Goal: Information Seeking & Learning: Find specific fact

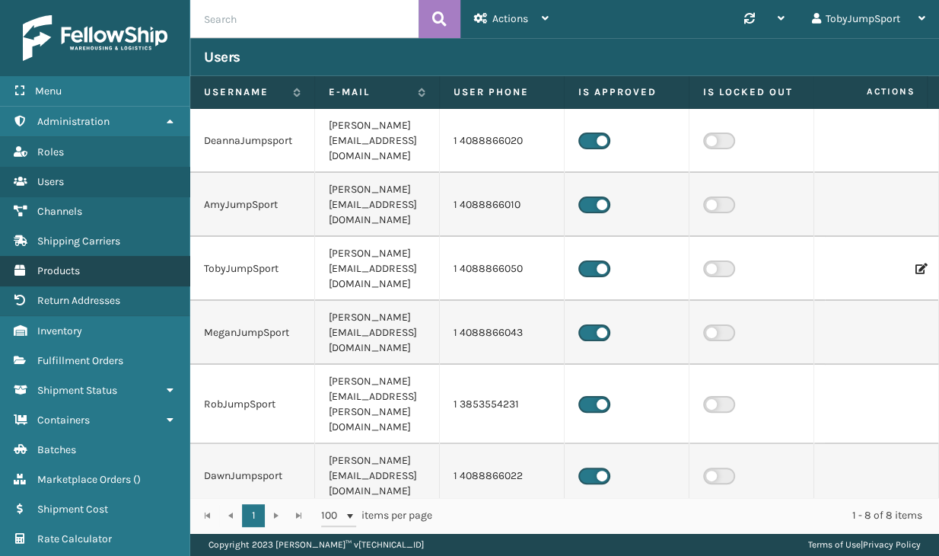
click at [56, 269] on span "Products" at bounding box center [58, 270] width 43 height 13
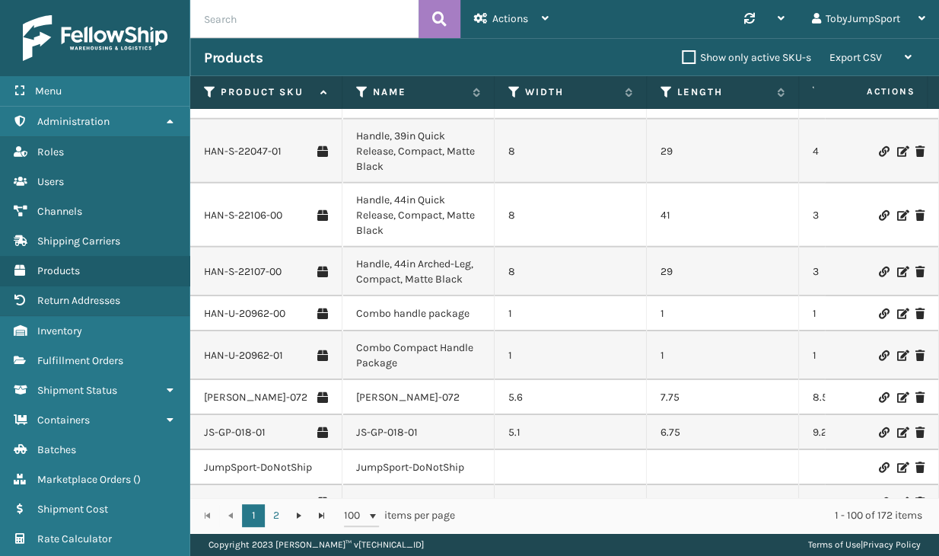
scroll to position [1903, 0]
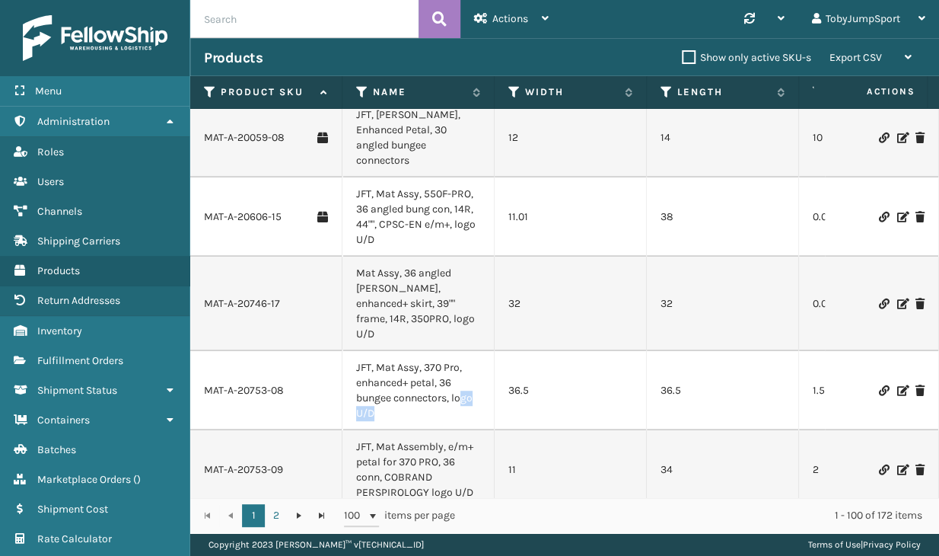
drag, startPoint x: 464, startPoint y: 327, endPoint x: 475, endPoint y: 318, distance: 13.6
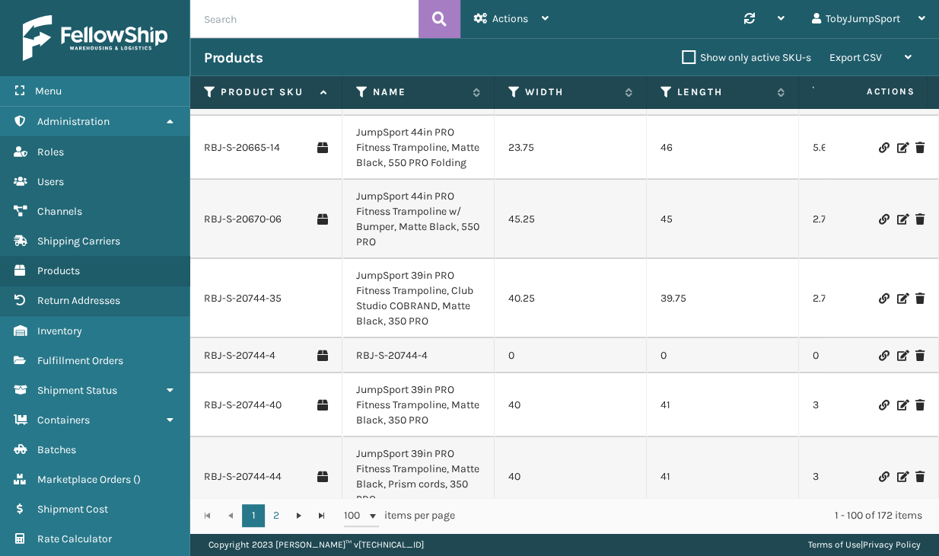
scroll to position [5128, 0]
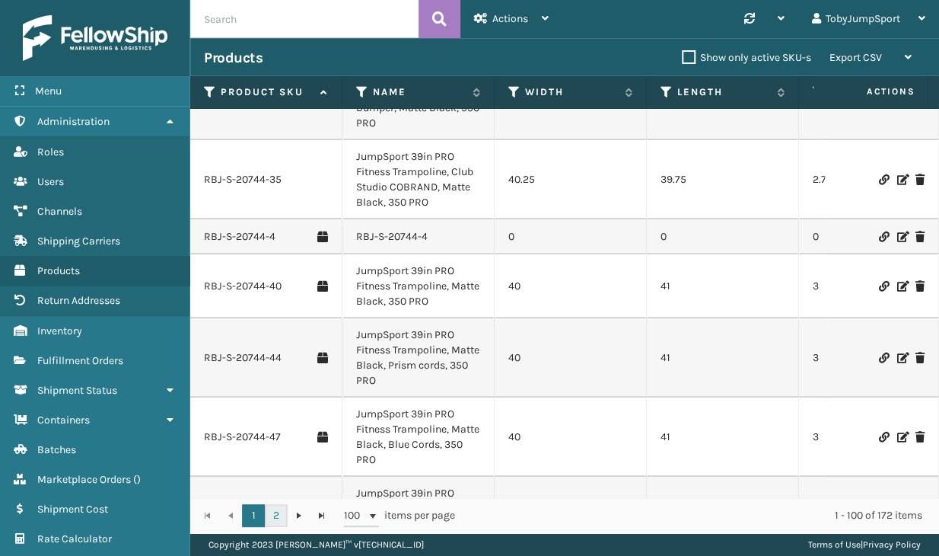
click at [278, 513] on link "2" at bounding box center [276, 515] width 23 height 23
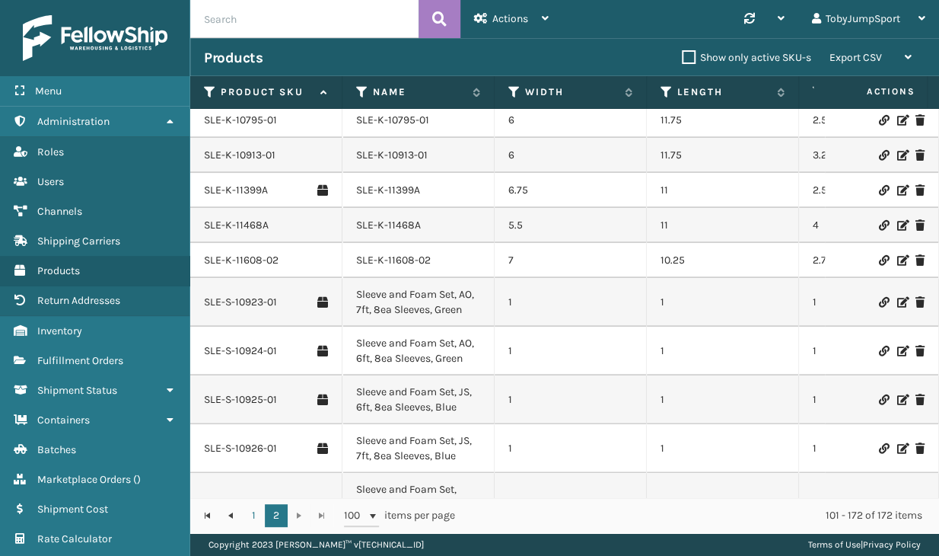
scroll to position [2968, 0]
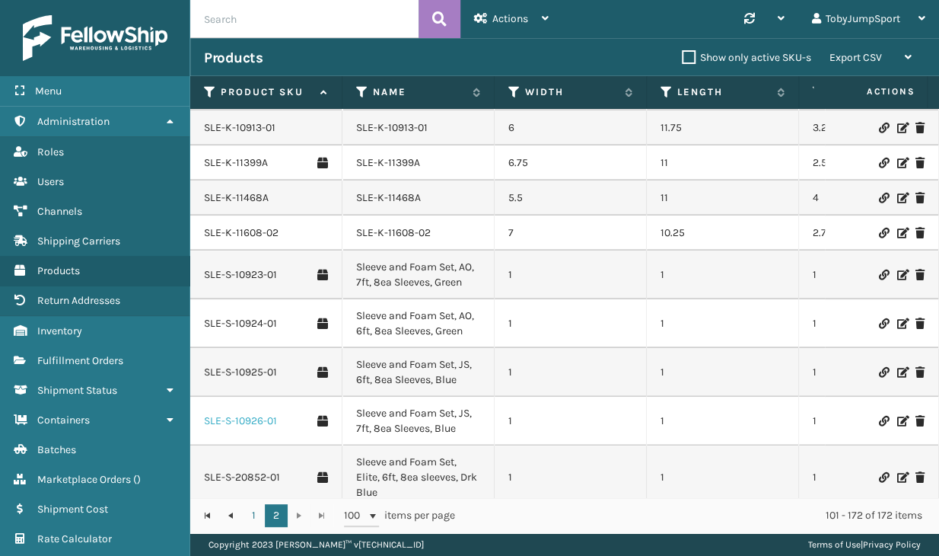
click at [237, 418] on link "SLE-S-10926-01" at bounding box center [240, 420] width 73 height 15
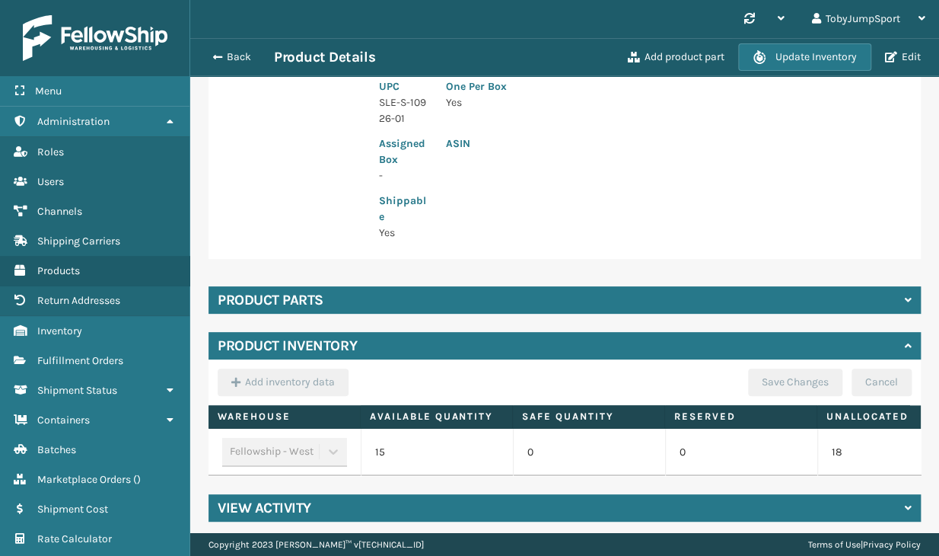
scroll to position [362, 0]
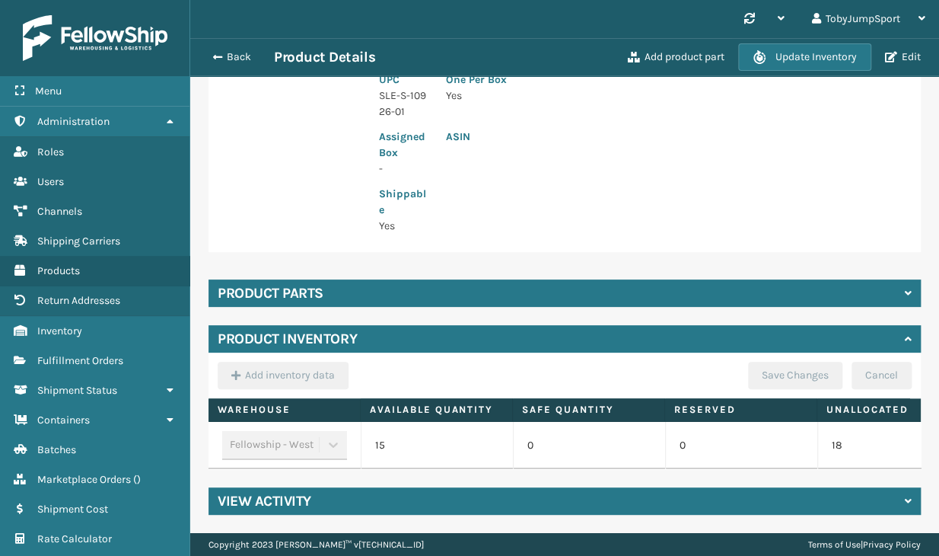
click at [890, 279] on div "Product parts" at bounding box center [565, 292] width 712 height 27
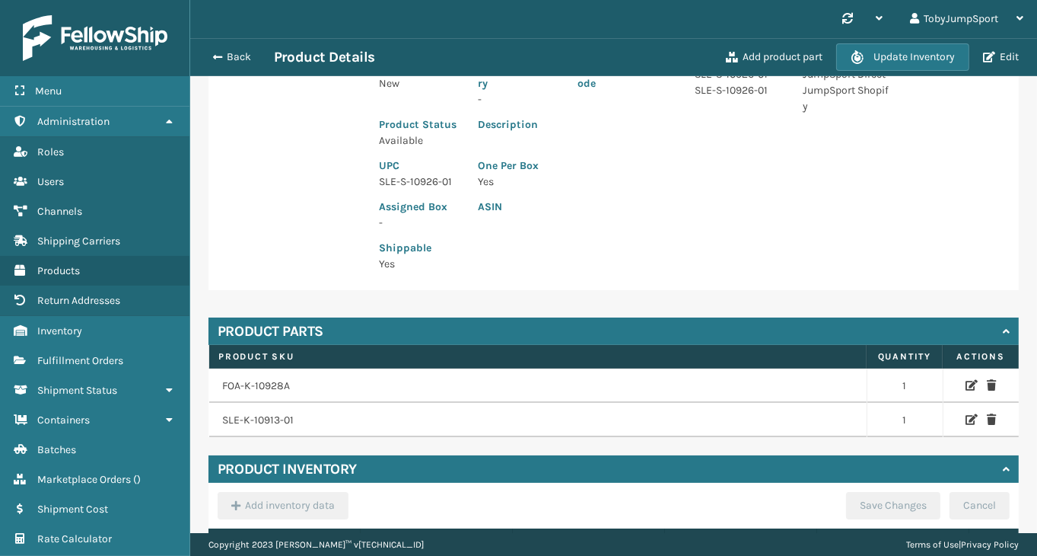
scroll to position [228, 0]
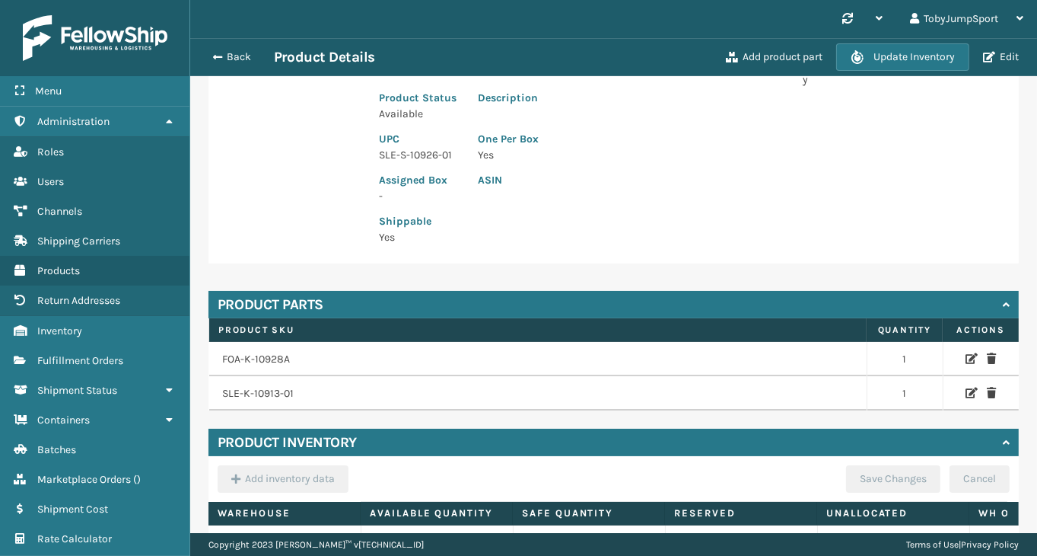
click at [243, 377] on td "FOA-K-10928A" at bounding box center [538, 359] width 658 height 35
click at [246, 377] on td "FOA-K-10928A" at bounding box center [538, 359] width 658 height 35
click at [265, 410] on td "SLE-K-10913-01" at bounding box center [538, 393] width 658 height 34
click at [272, 410] on td "SLE-K-10913-01" at bounding box center [538, 393] width 658 height 34
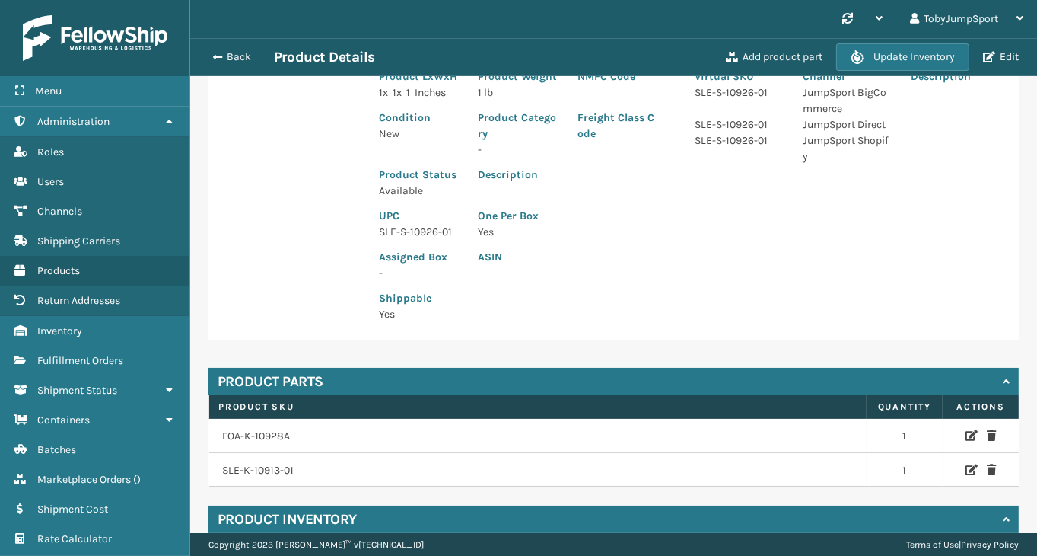
scroll to position [0, 0]
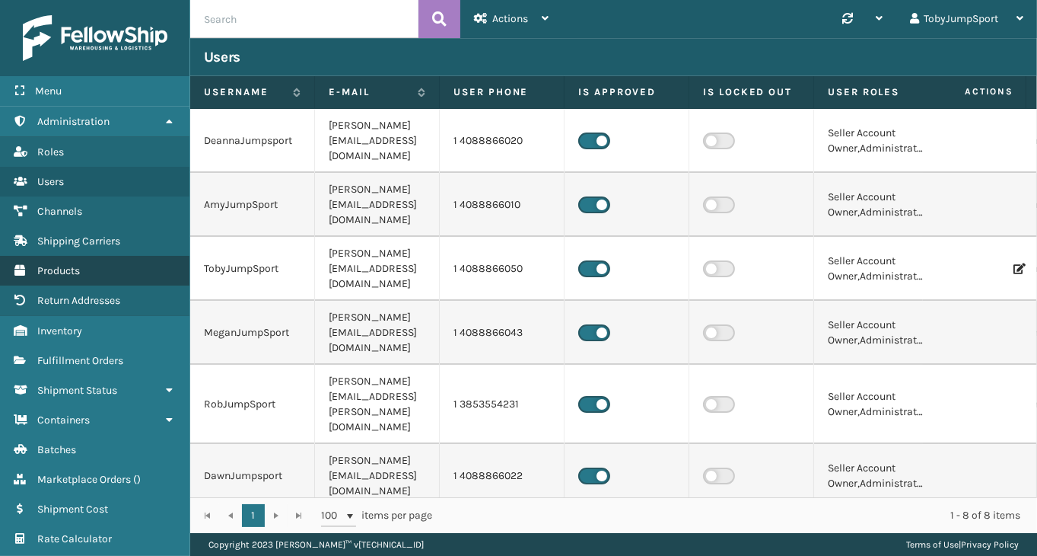
click at [56, 266] on span "Products" at bounding box center [58, 270] width 43 height 13
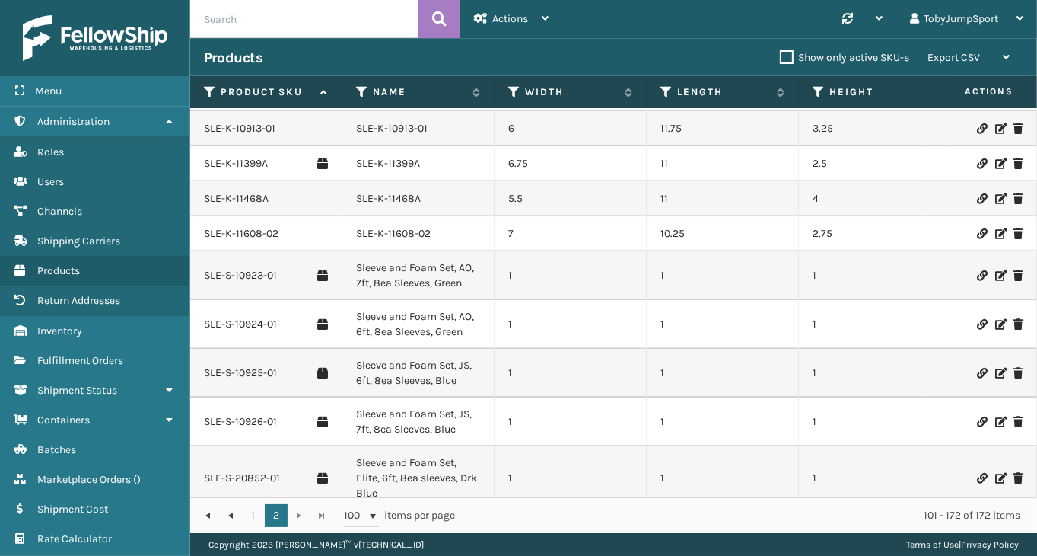
scroll to position [2968, 0]
click at [237, 418] on link "SLE-S-10926-01" at bounding box center [240, 420] width 73 height 15
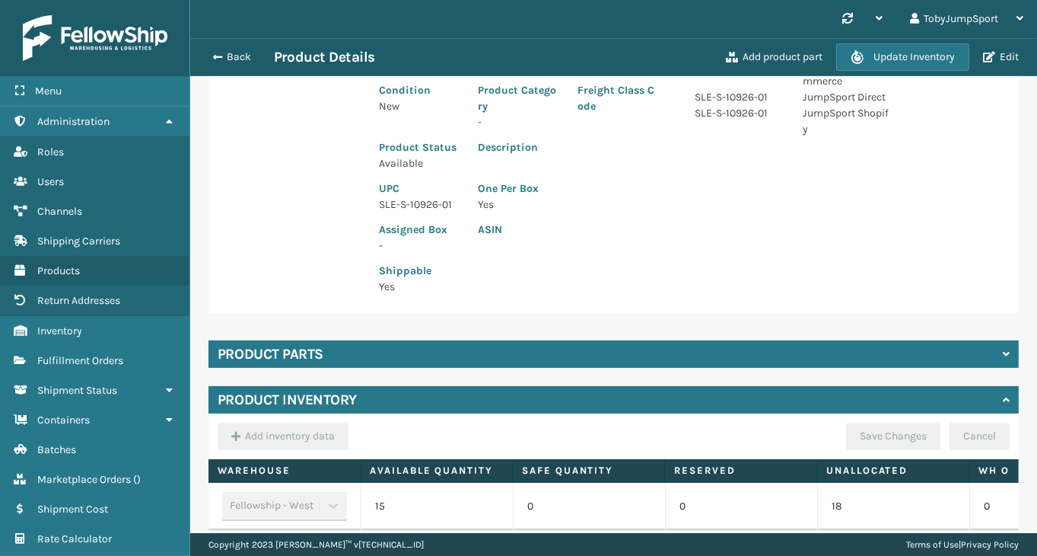
scroll to position [267, 0]
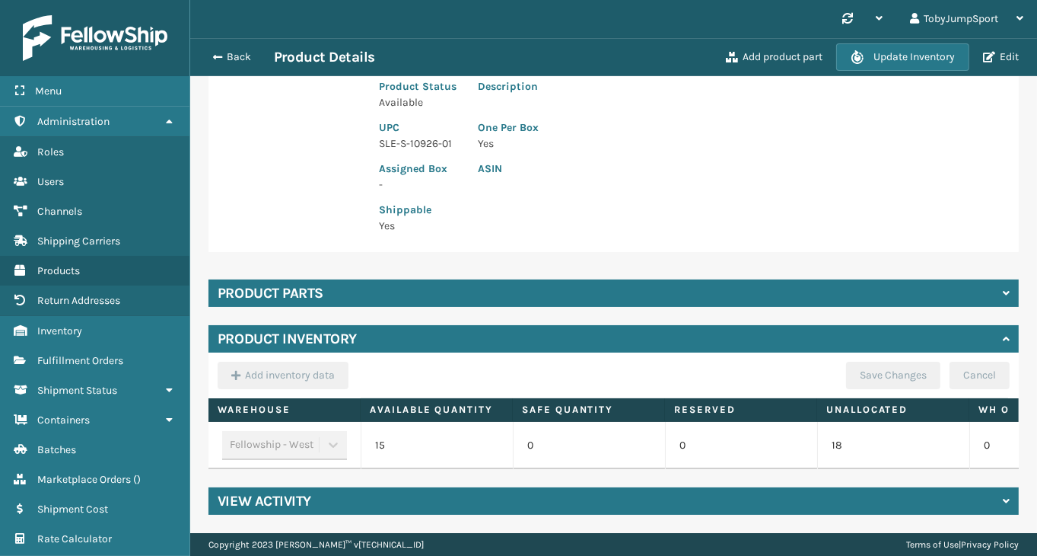
click at [460, 279] on div "Product parts" at bounding box center [614, 292] width 811 height 27
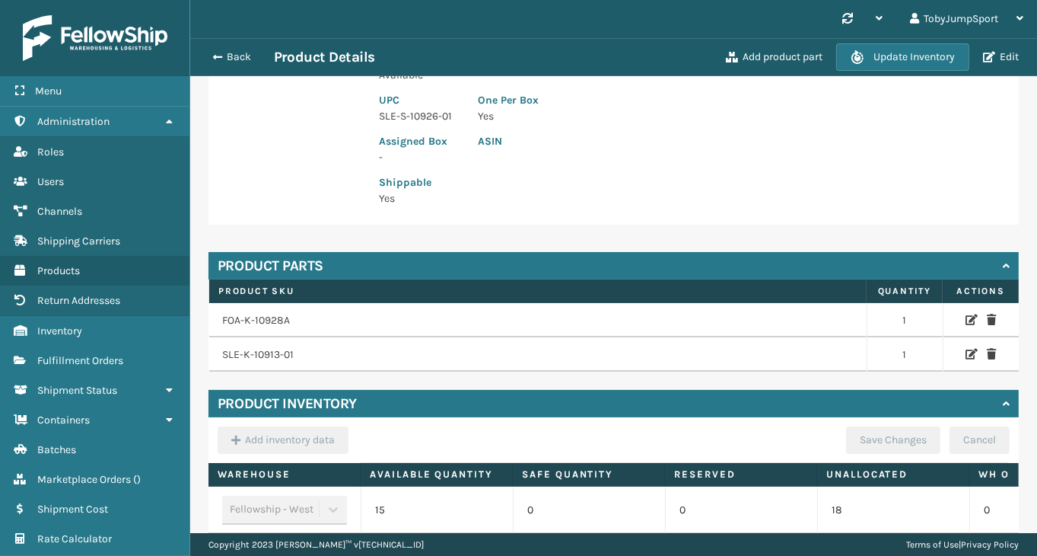
click at [460, 277] on div "Product parts" at bounding box center [614, 265] width 811 height 27
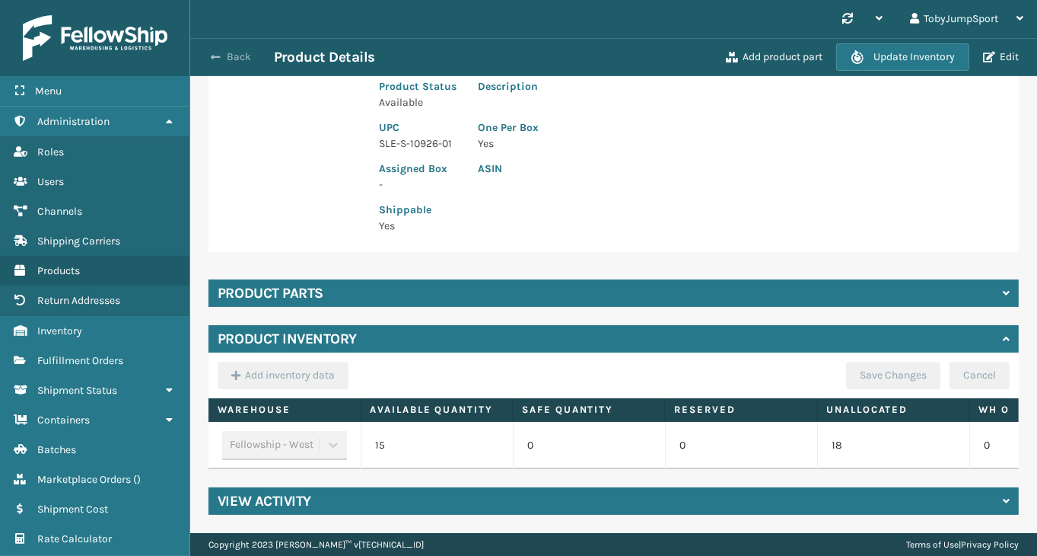
click at [225, 50] on button "Back" at bounding box center [239, 57] width 70 height 14
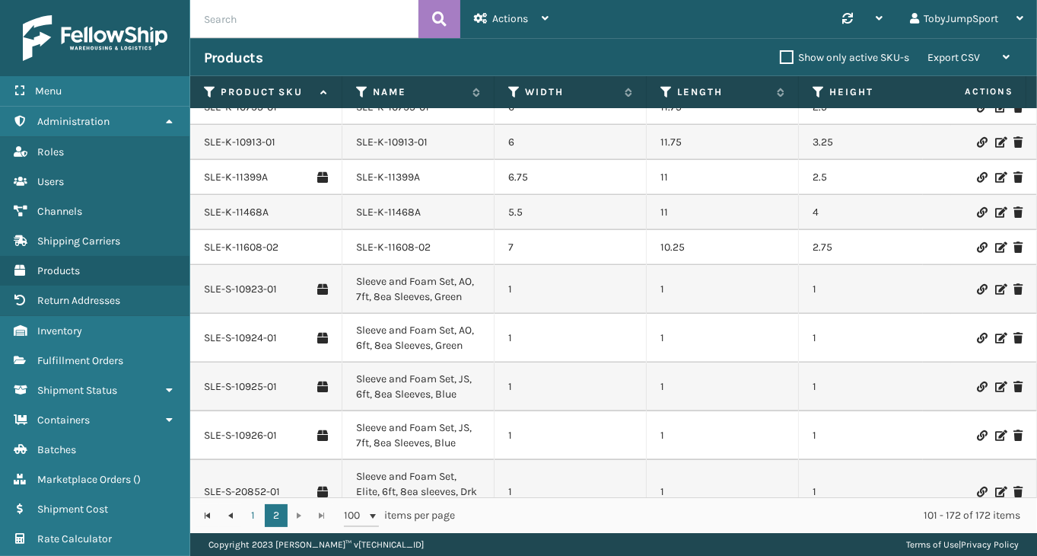
scroll to position [2931, 0]
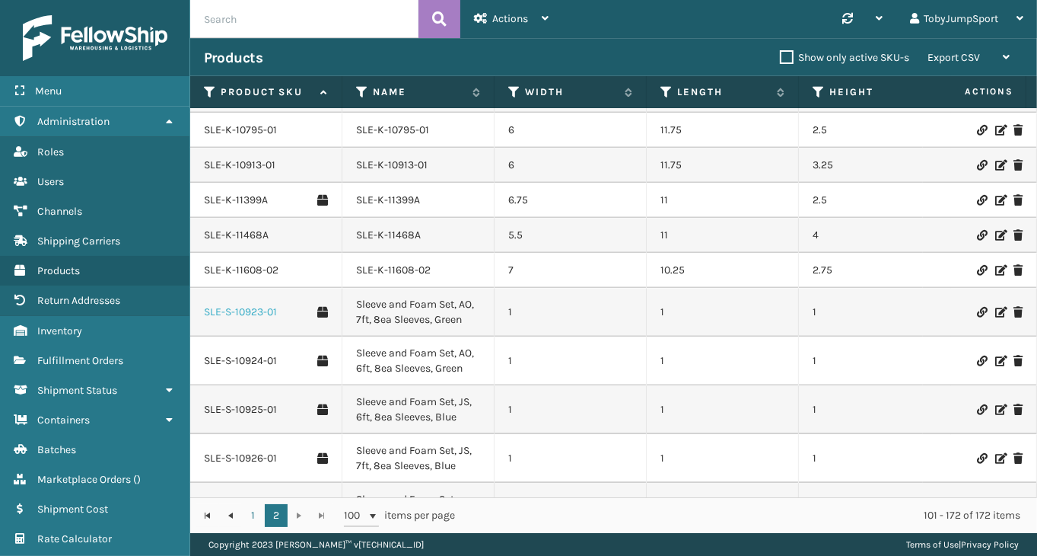
click at [254, 311] on link "SLE-S-10923-01" at bounding box center [240, 311] width 73 height 15
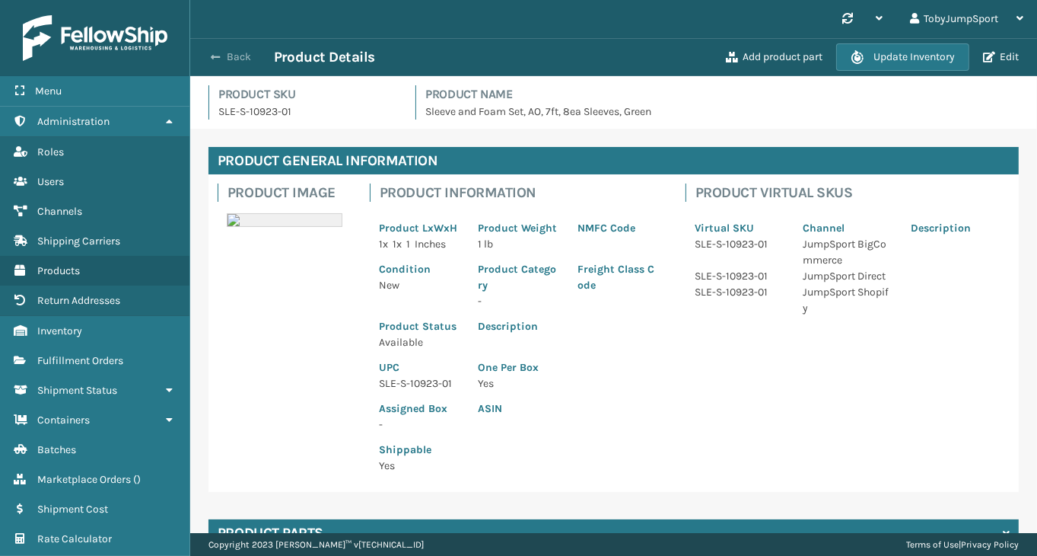
click at [211, 56] on span "button" at bounding box center [215, 57] width 9 height 11
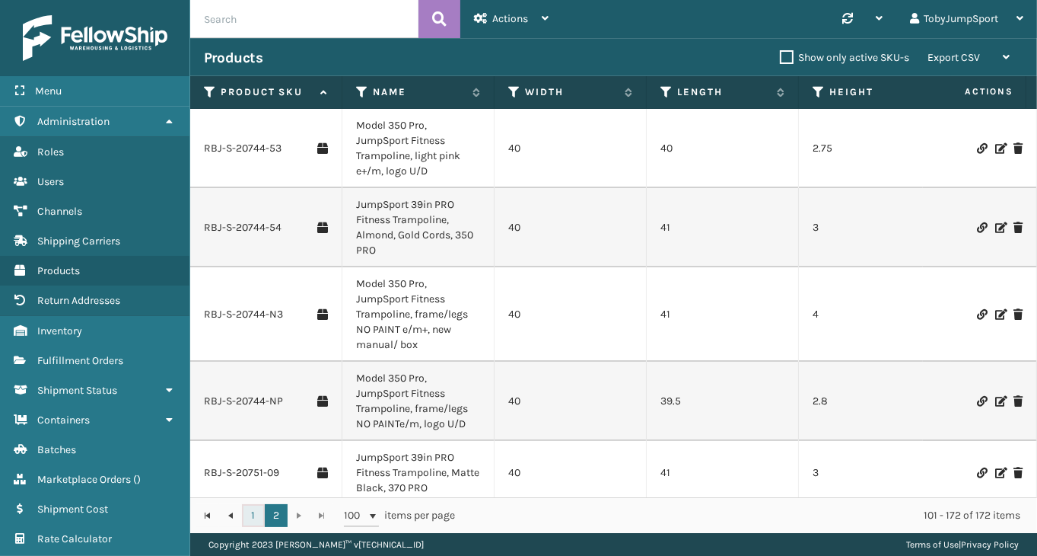
click at [250, 515] on link "1" at bounding box center [253, 515] width 23 height 23
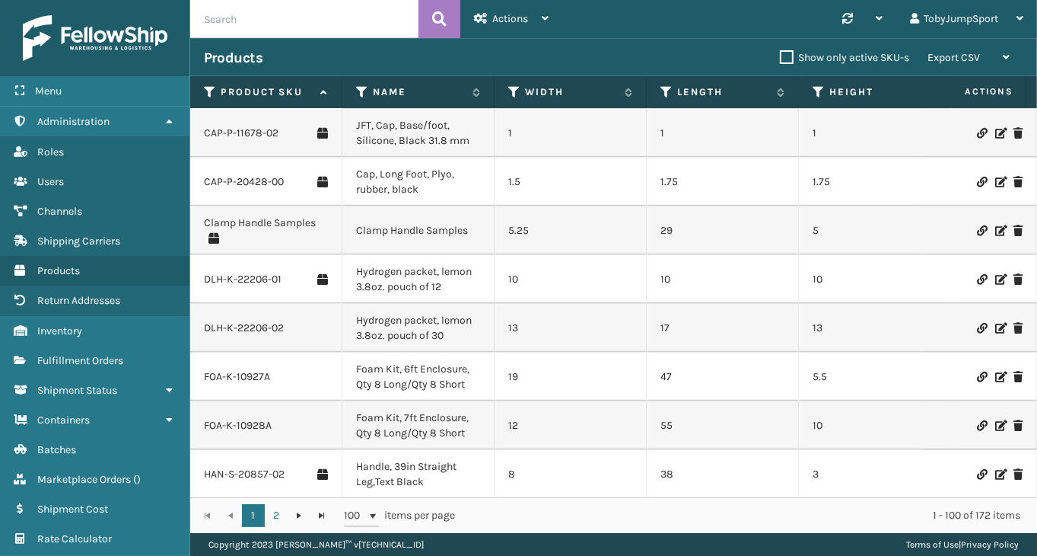
scroll to position [1142, 0]
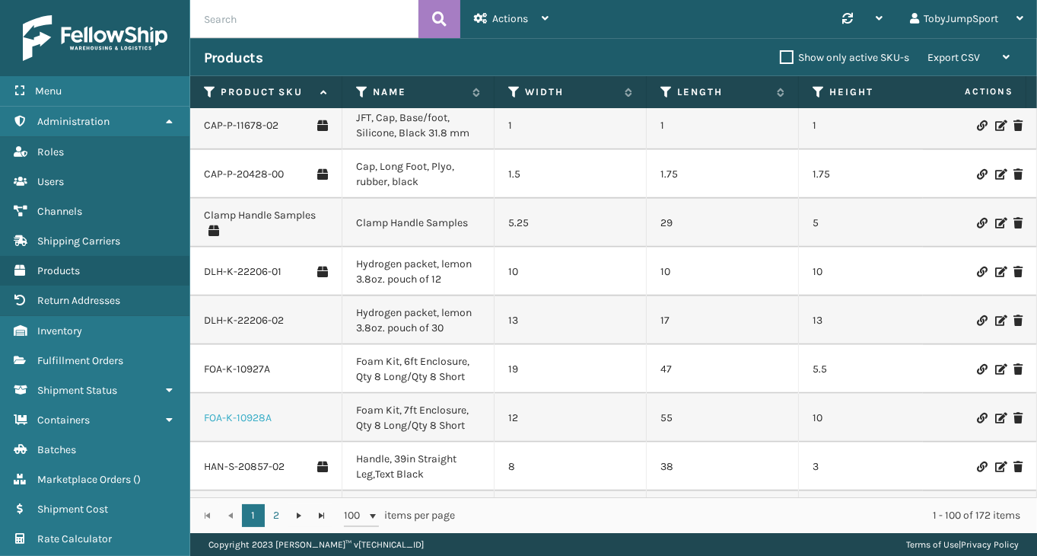
click at [248, 410] on link "FOA-K-10928A" at bounding box center [238, 417] width 68 height 15
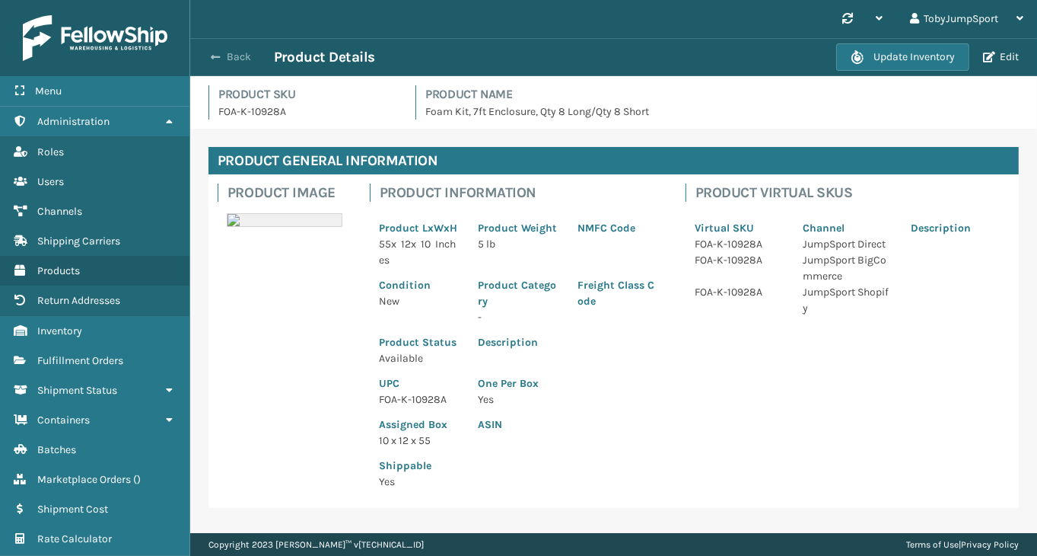
click at [215, 56] on span "button" at bounding box center [215, 57] width 9 height 11
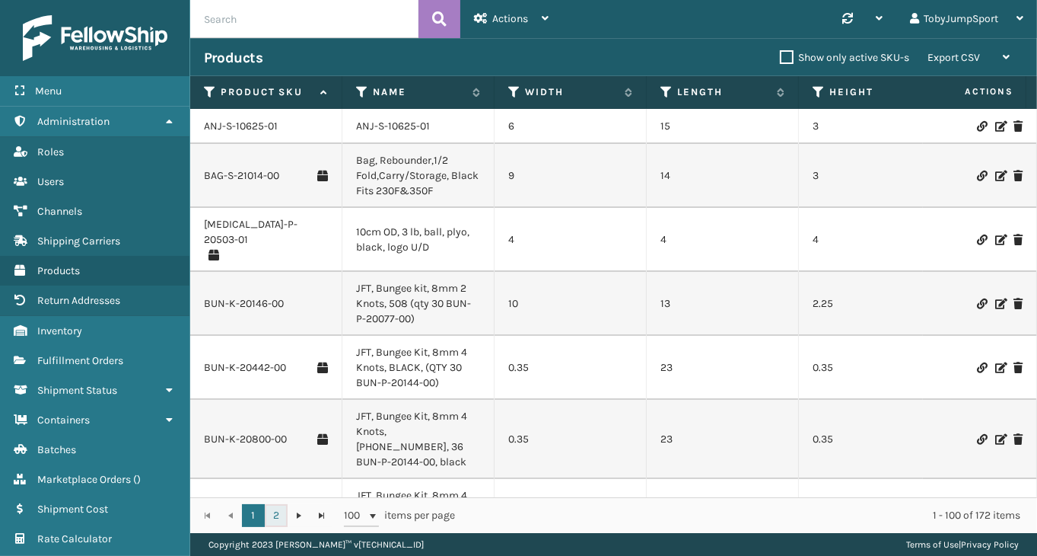
click at [276, 515] on link "2" at bounding box center [276, 515] width 23 height 23
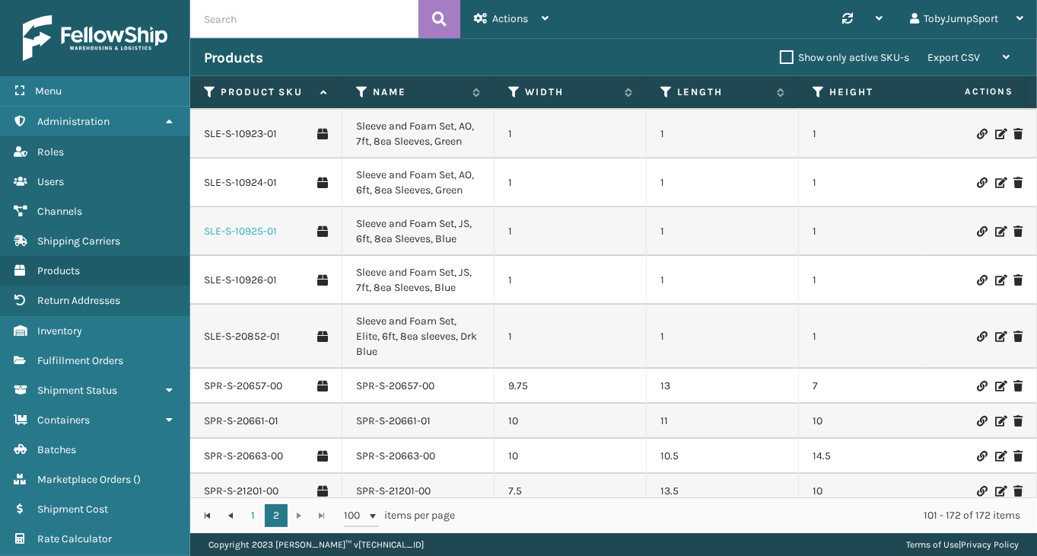
scroll to position [3033, 0]
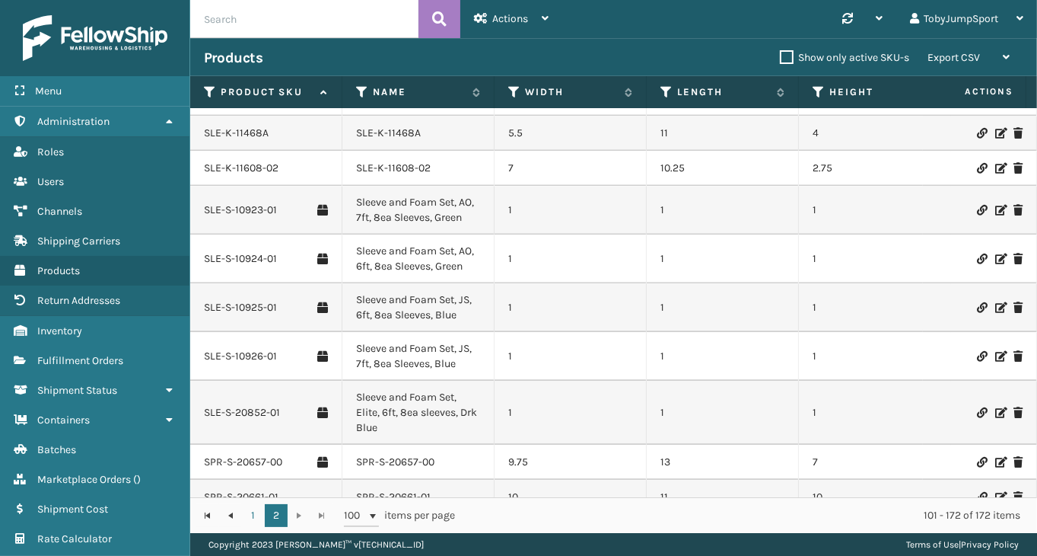
click at [249, 197] on td "SLE-S-10923-01" at bounding box center [266, 210] width 152 height 49
click at [235, 204] on link "SLE-S-10923-01" at bounding box center [240, 209] width 73 height 15
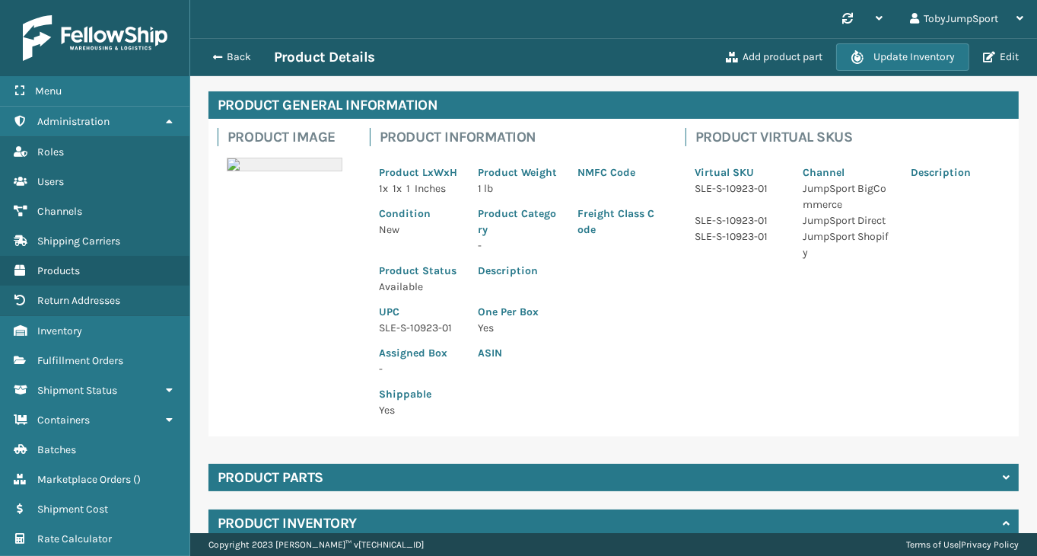
scroll to position [39, 0]
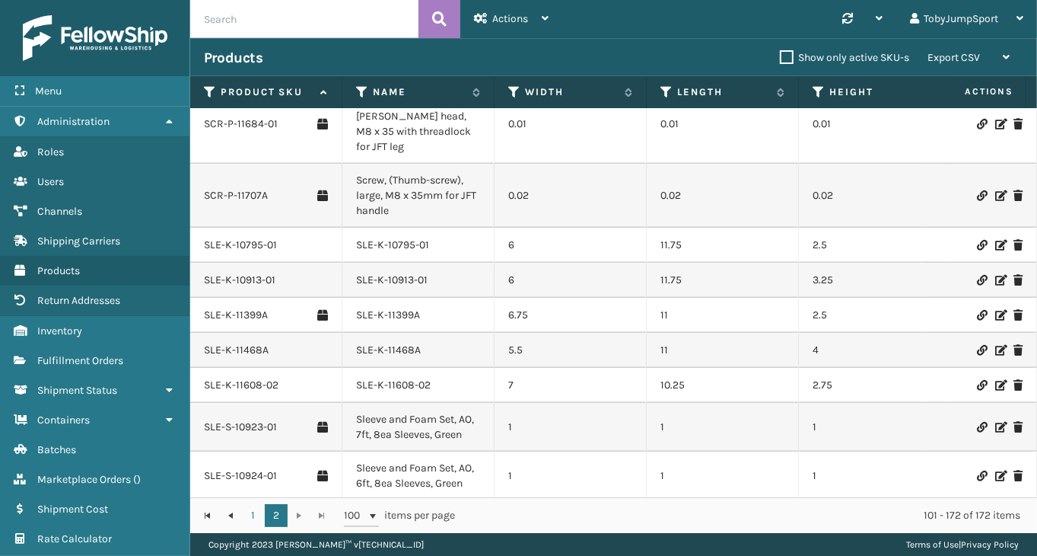
scroll to position [2892, 0]
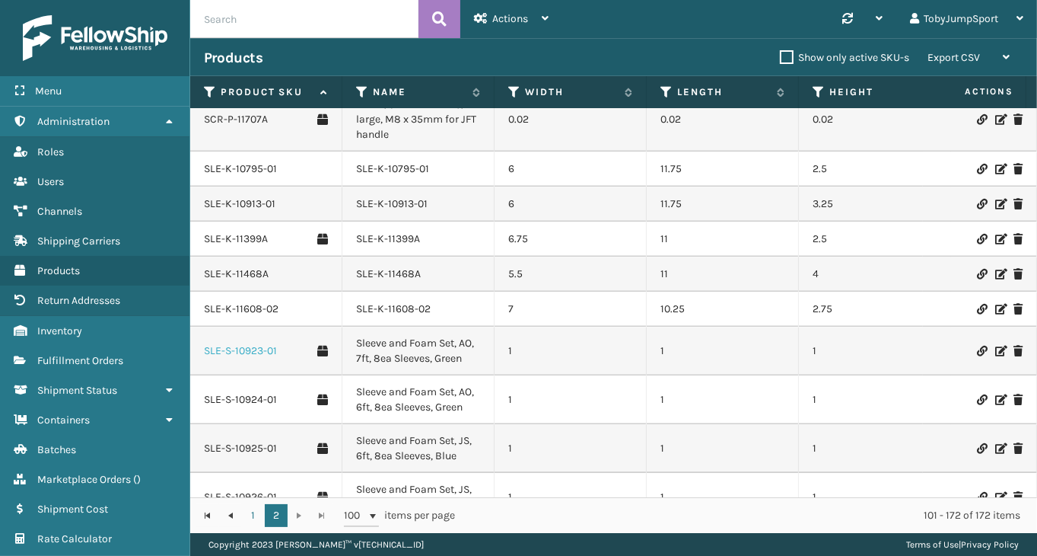
click at [241, 348] on link "SLE-S-10923-01" at bounding box center [240, 350] width 73 height 15
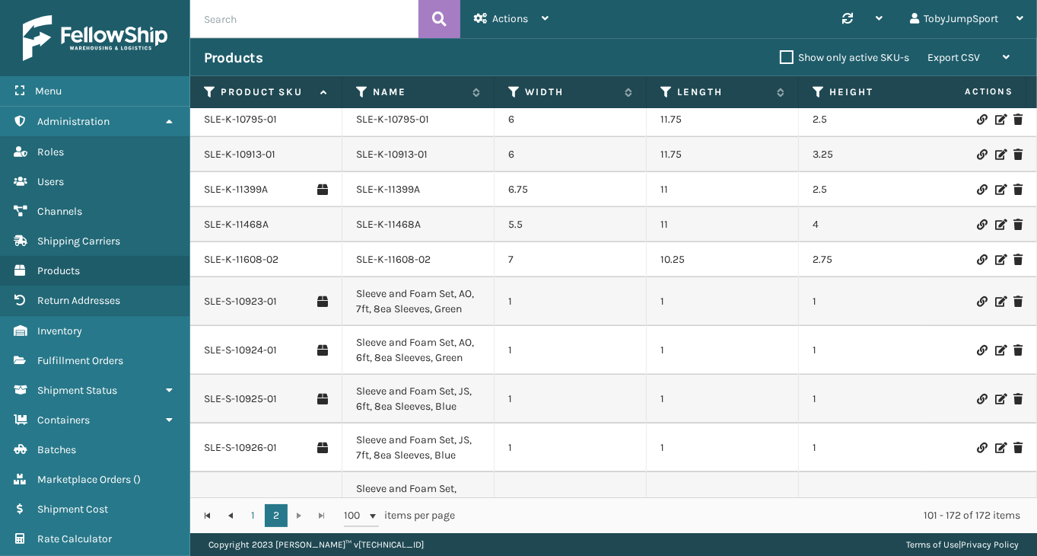
scroll to position [2968, 0]
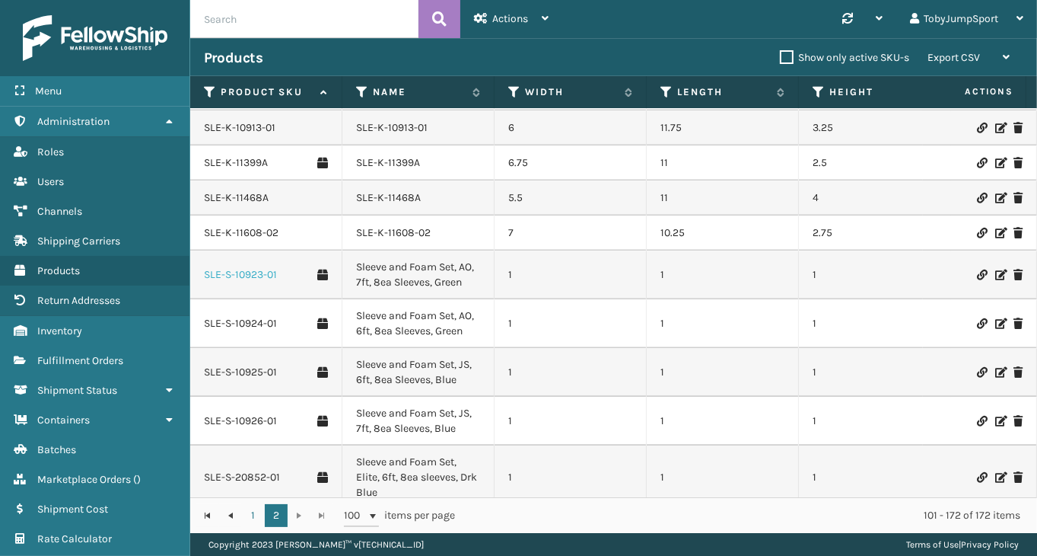
click at [241, 269] on link "SLE-S-10923-01" at bounding box center [240, 274] width 73 height 15
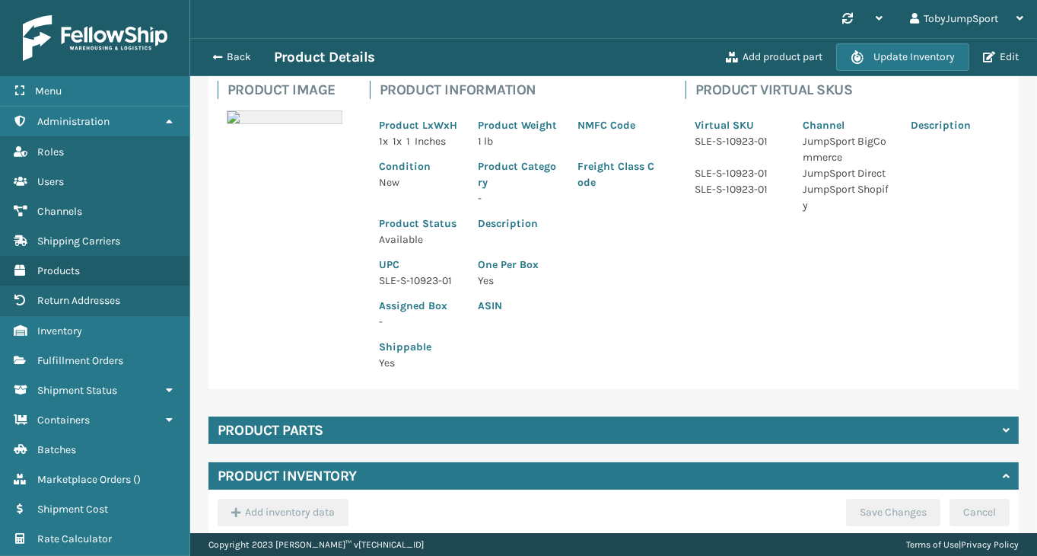
scroll to position [228, 0]
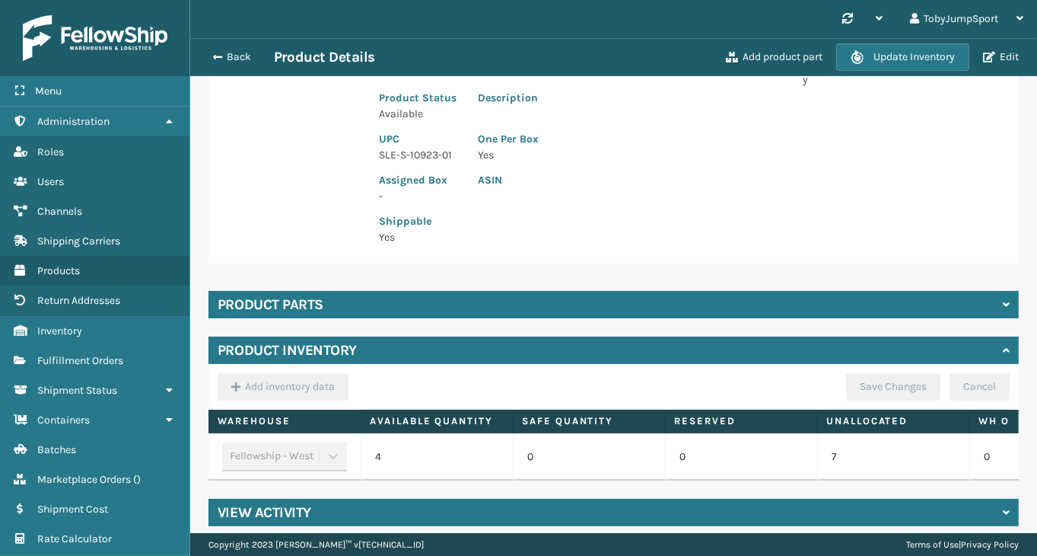
click at [422, 318] on div "Product parts" at bounding box center [614, 304] width 811 height 27
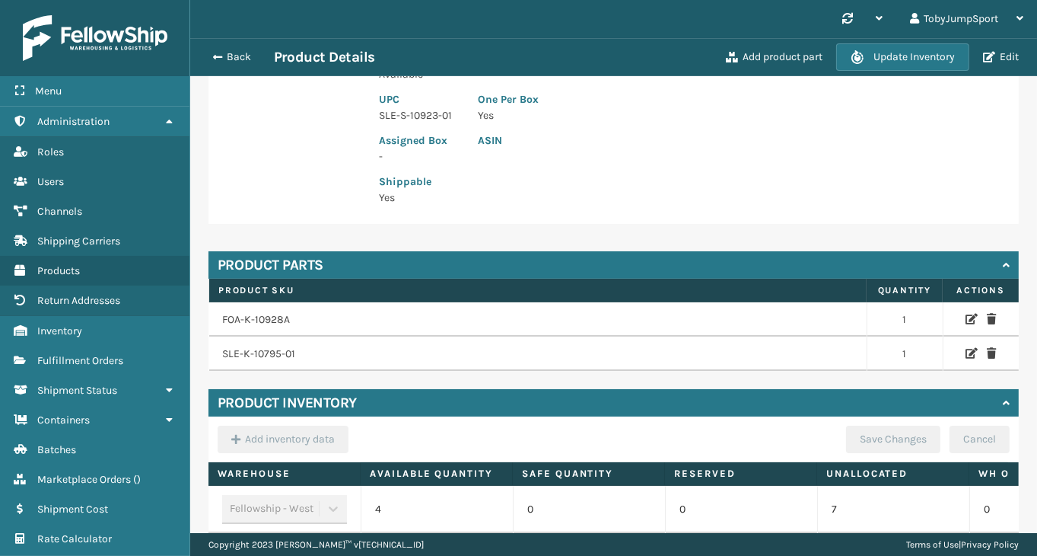
scroll to position [304, 0]
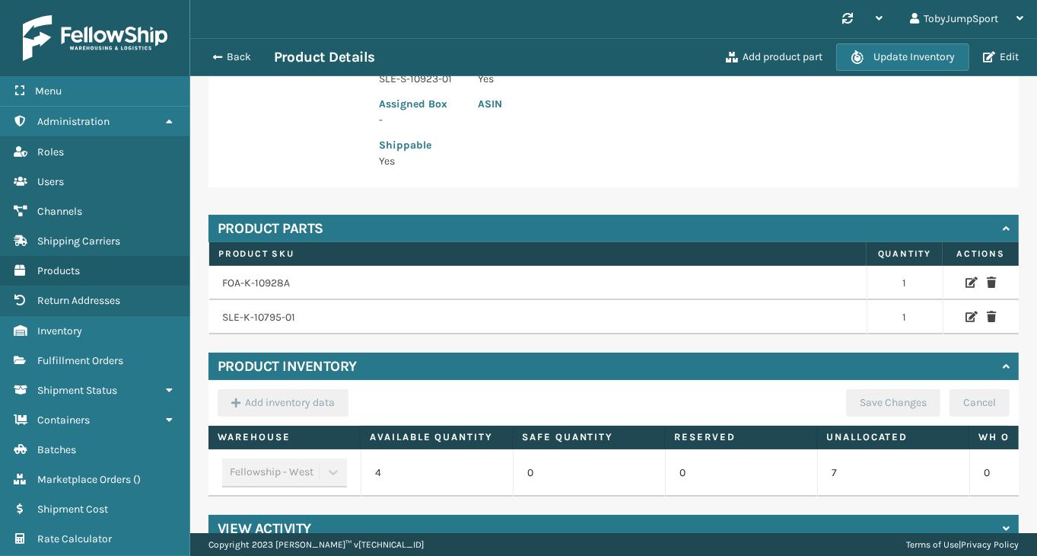
click at [253, 299] on td "FOA-K-10928A" at bounding box center [538, 283] width 658 height 35
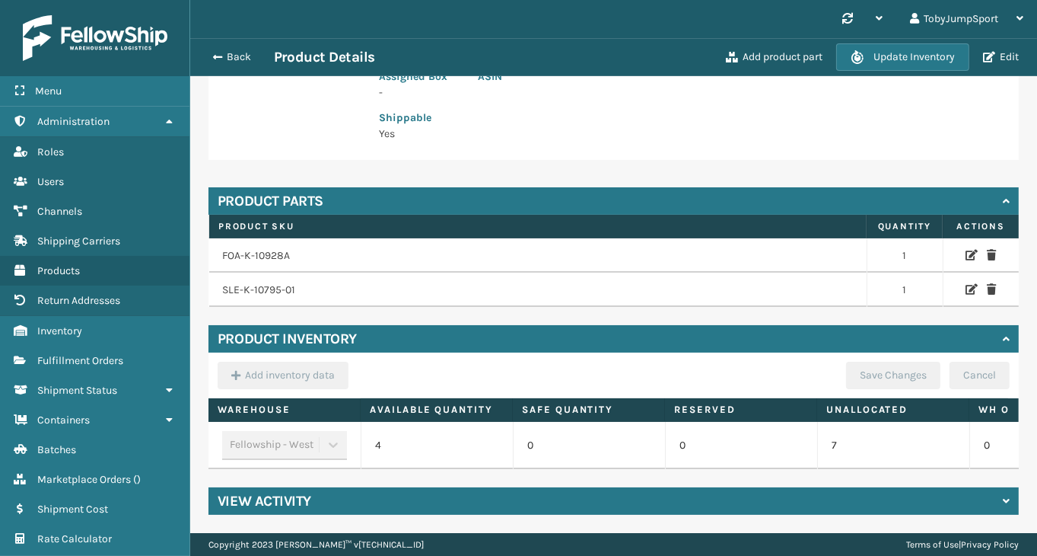
scroll to position [359, 0]
drag, startPoint x: 299, startPoint y: 279, endPoint x: 221, endPoint y: 280, distance: 78.4
click at [221, 280] on td "SLE-K-10795-01" at bounding box center [538, 289] width 658 height 34
copy td "SLE-K-10795-01"
drag, startPoint x: 285, startPoint y: 247, endPoint x: 222, endPoint y: 247, distance: 62.4
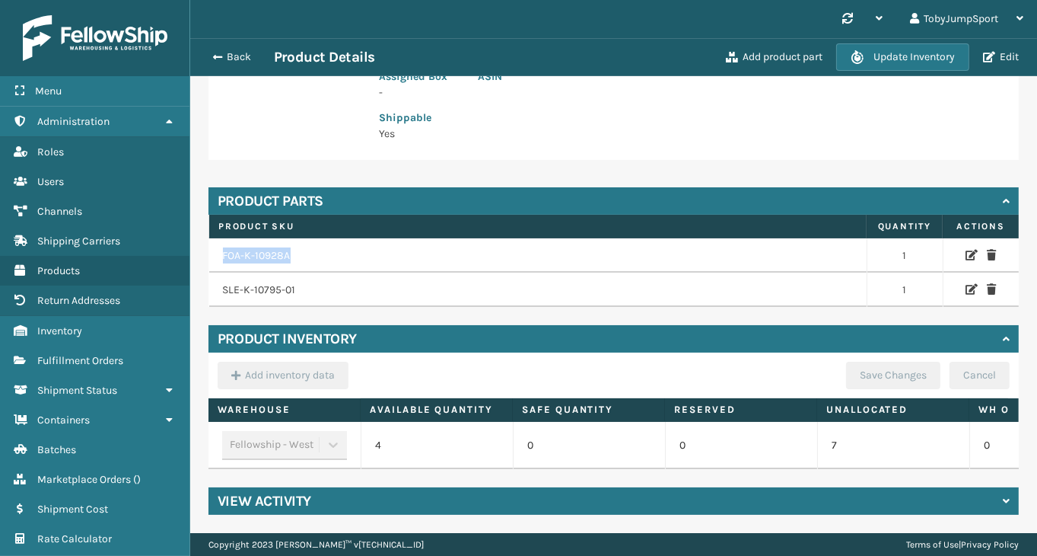
click at [222, 247] on td "FOA-K-10928A" at bounding box center [538, 255] width 658 height 35
copy td "FOA-K-10928A"
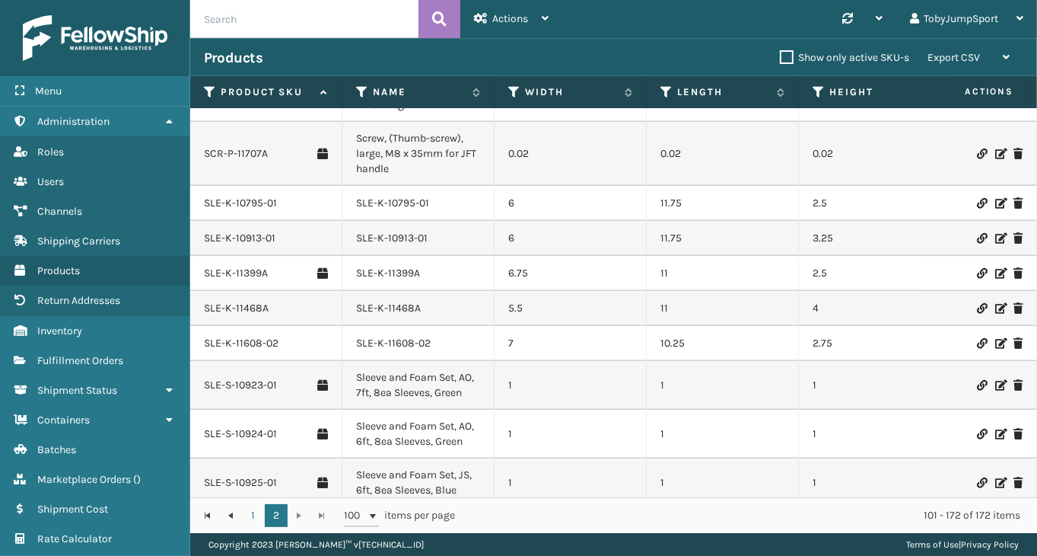
scroll to position [2816, 0]
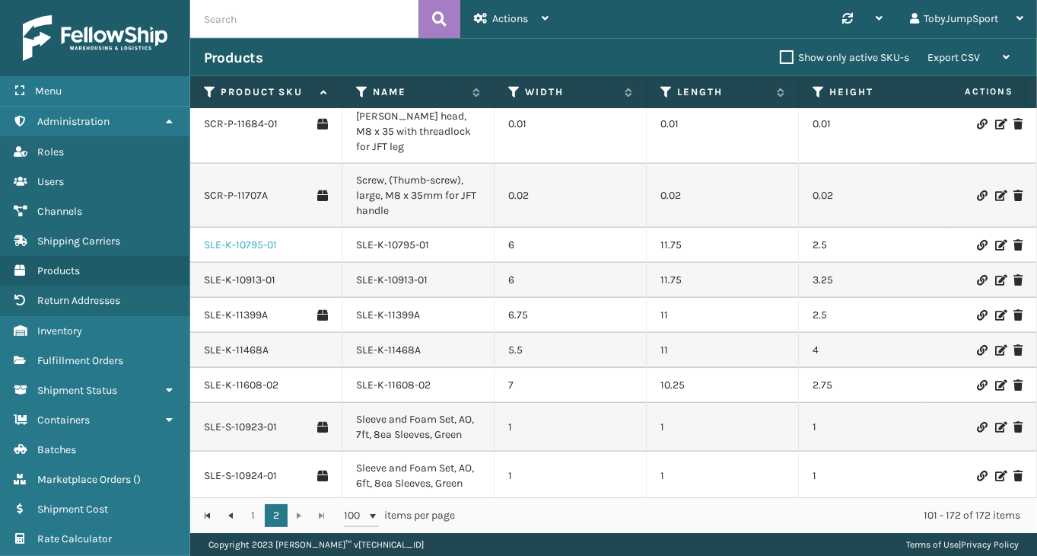
click at [235, 244] on link "SLE-K-10795-01" at bounding box center [240, 244] width 73 height 15
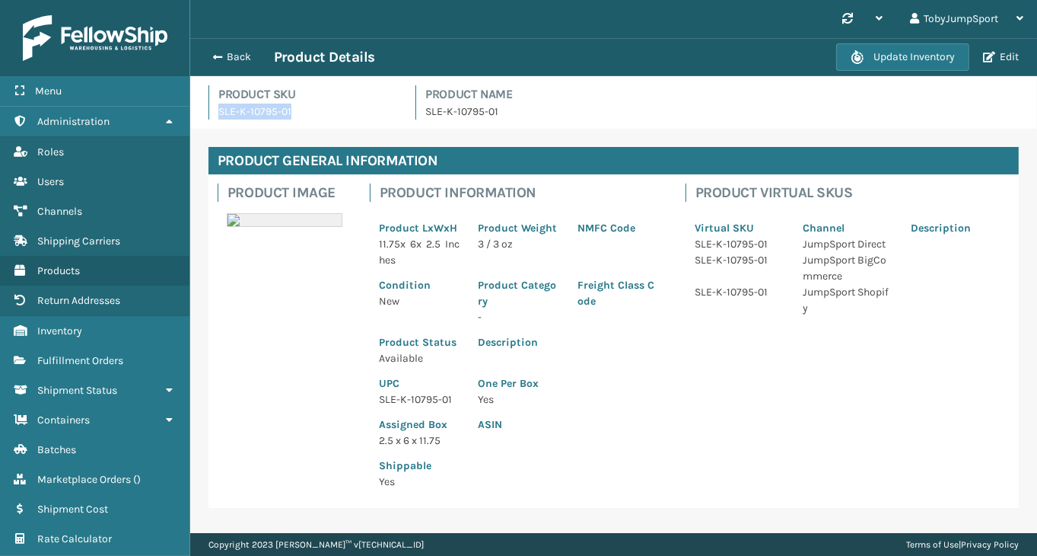
drag, startPoint x: 292, startPoint y: 113, endPoint x: 219, endPoint y: 118, distance: 73.2
click at [219, 118] on p "SLE-K-10795-01" at bounding box center [307, 112] width 179 height 16
copy p "SLE-K-10795-01"
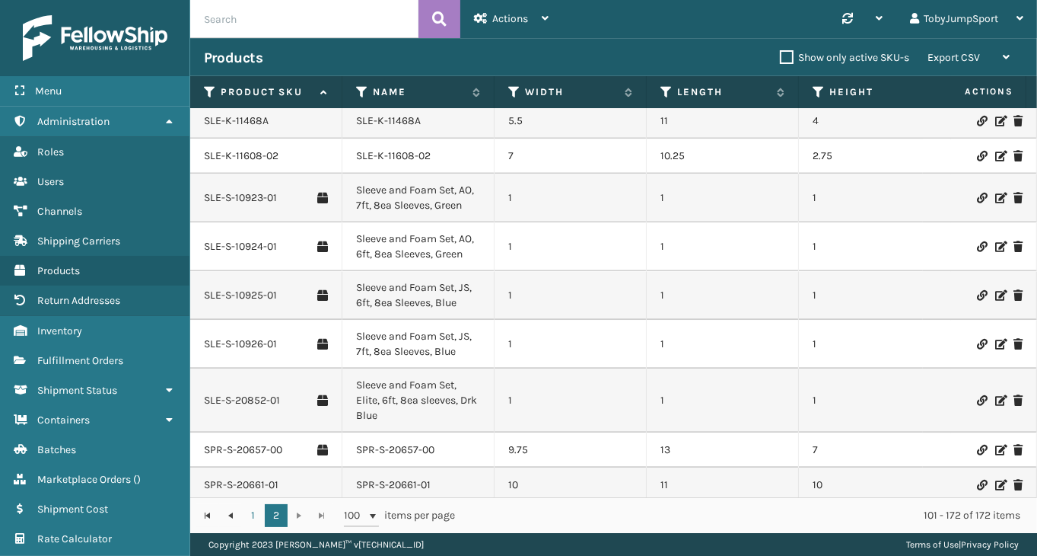
scroll to position [3045, 0]
click at [238, 193] on link "SLE-S-10923-01" at bounding box center [240, 198] width 73 height 15
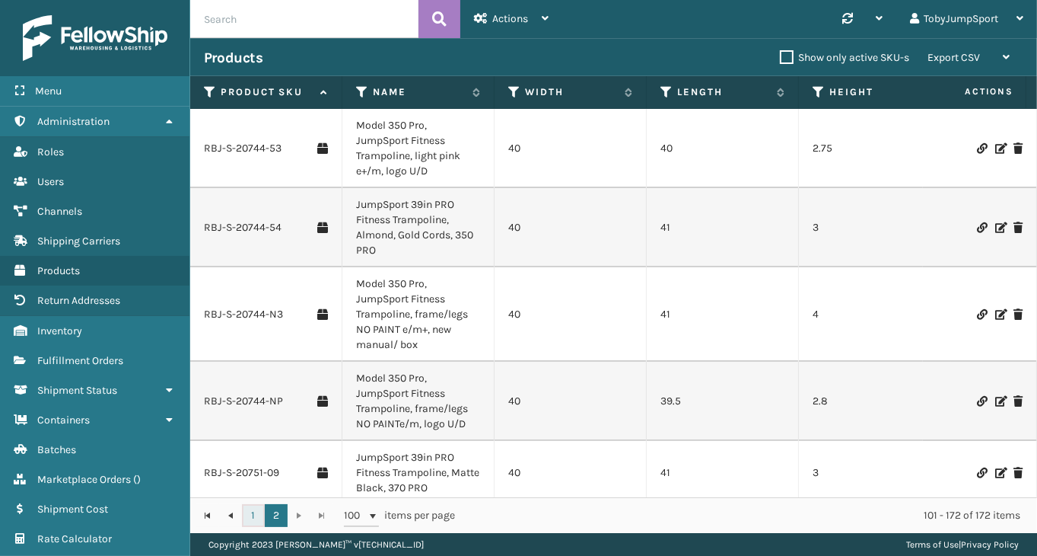
click at [251, 512] on link "1" at bounding box center [253, 515] width 23 height 23
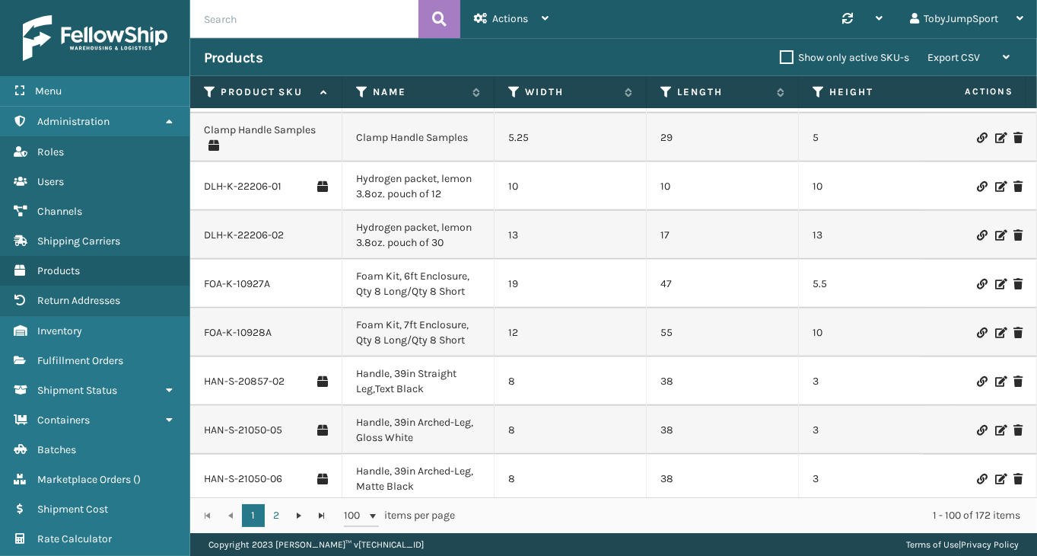
scroll to position [1218, 0]
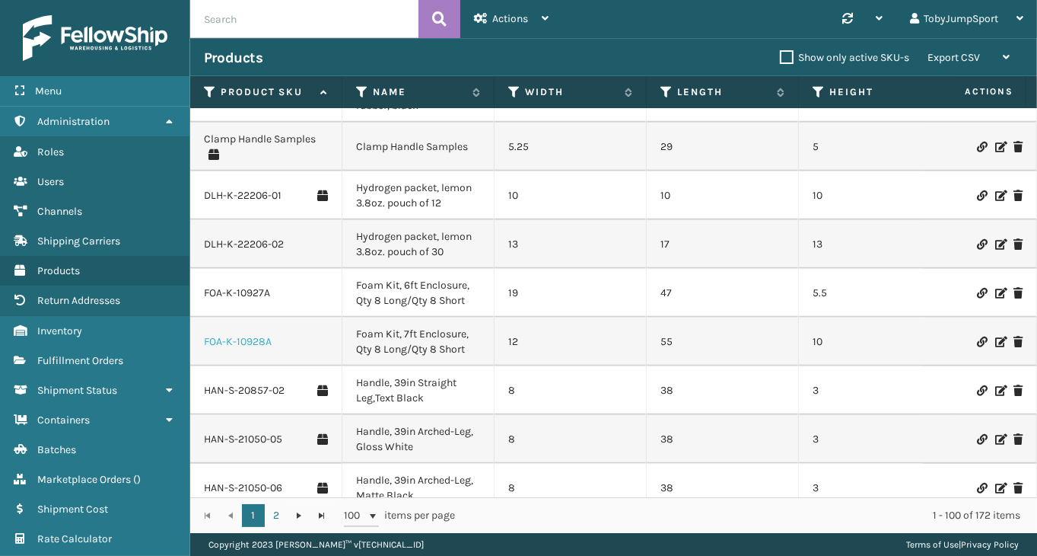
click at [237, 334] on link "FOA-K-10928A" at bounding box center [238, 341] width 68 height 15
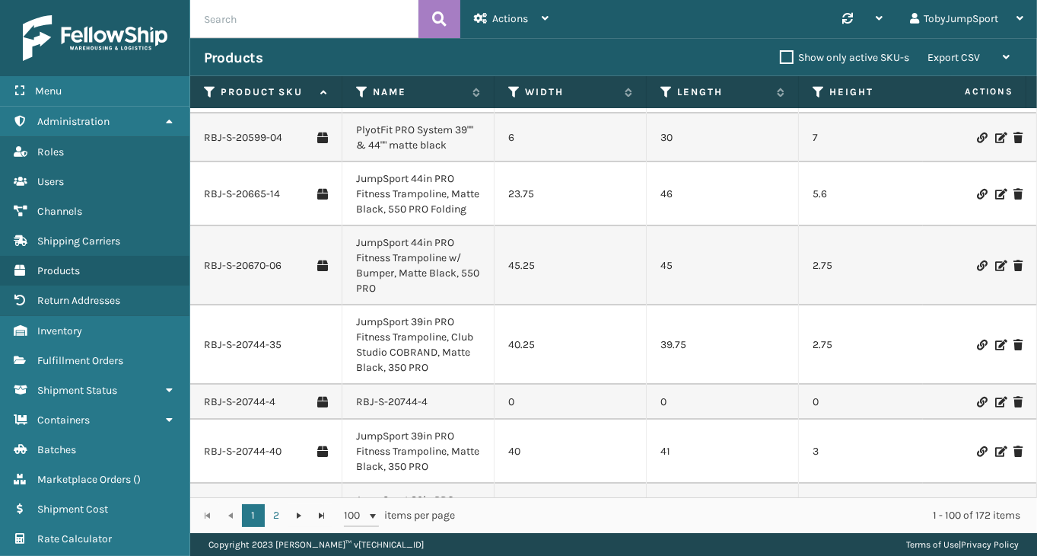
scroll to position [5128, 0]
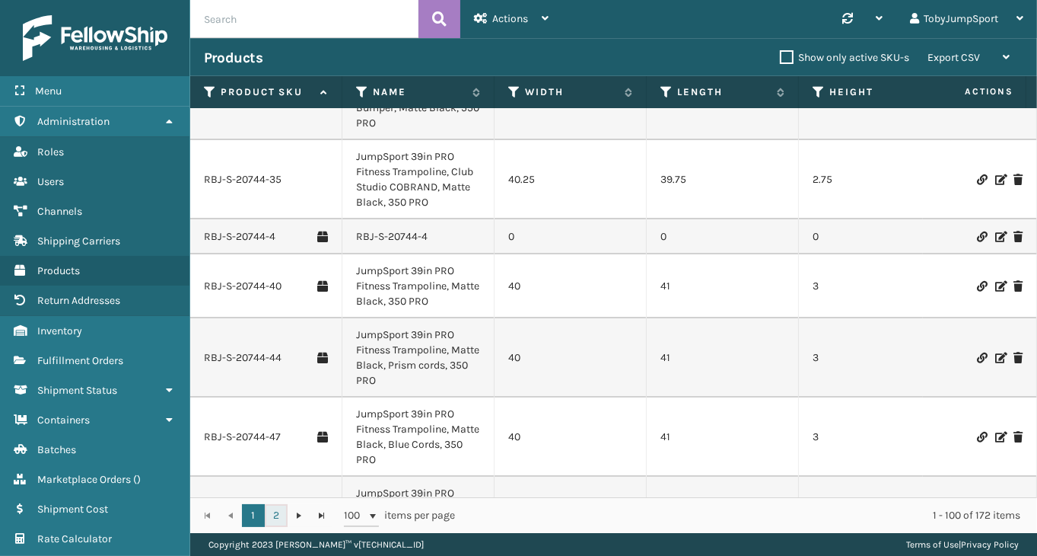
click at [268, 513] on link "2" at bounding box center [276, 515] width 23 height 23
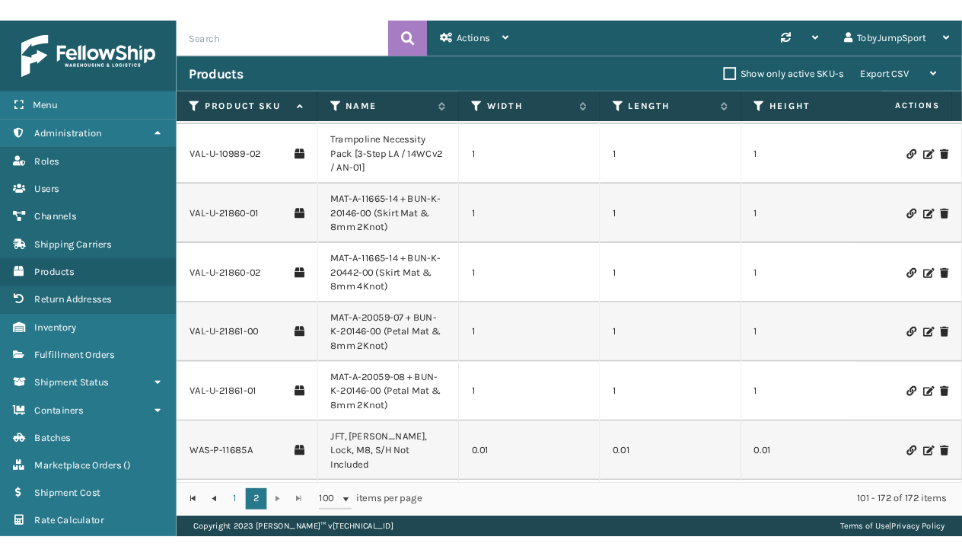
scroll to position [3750, 0]
